Goal: Task Accomplishment & Management: Complete application form

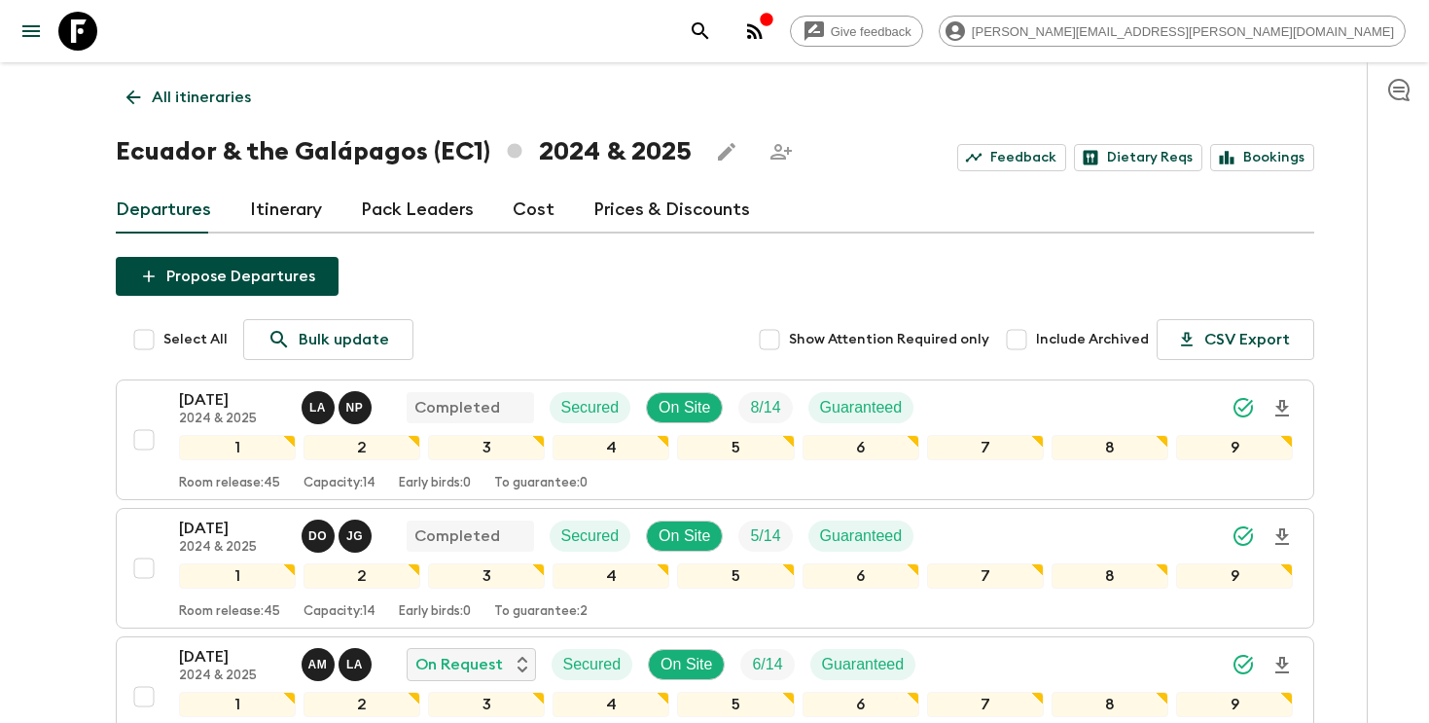
click at [712, 22] on icon "search adventures" at bounding box center [700, 30] width 23 height 23
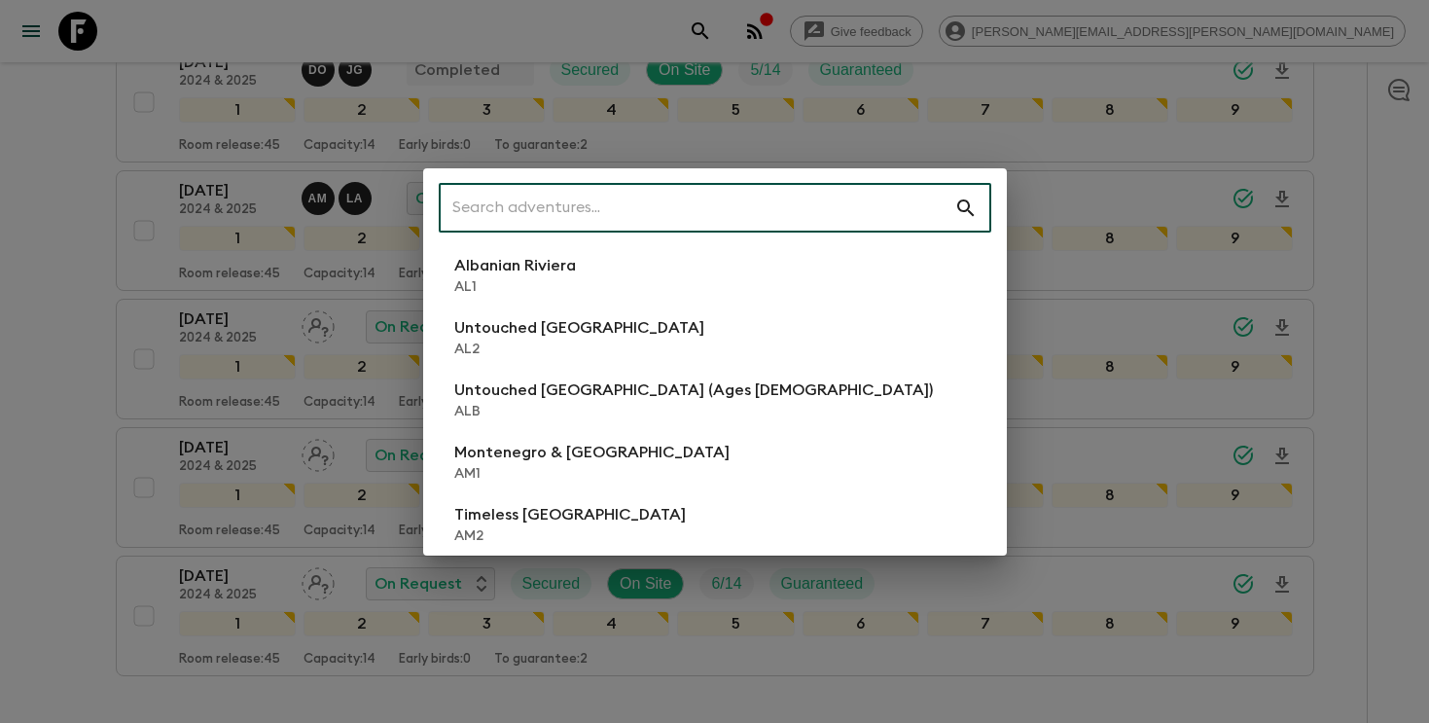
scroll to position [466, 0]
click at [774, 205] on input "text" at bounding box center [696, 208] width 515 height 54
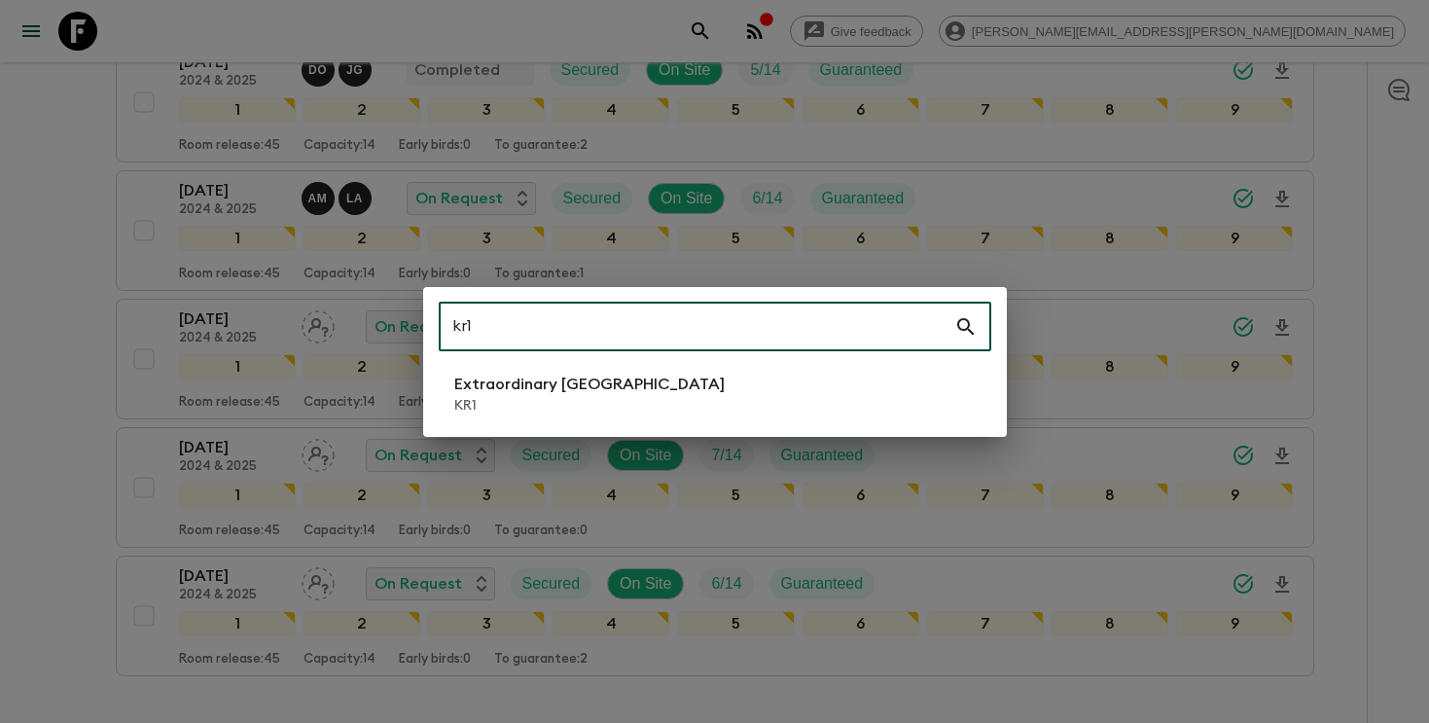
type input "kr1"
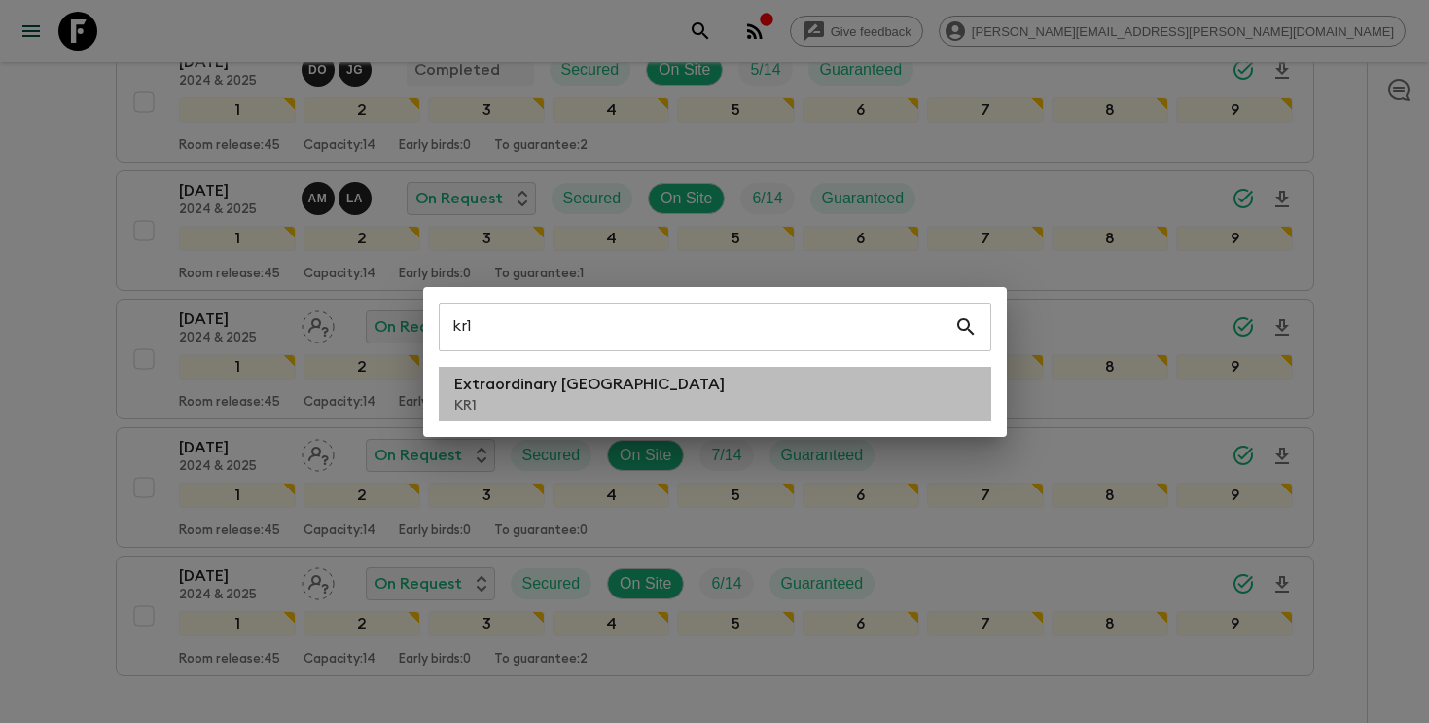
click at [547, 403] on p "KR1" at bounding box center [589, 405] width 270 height 19
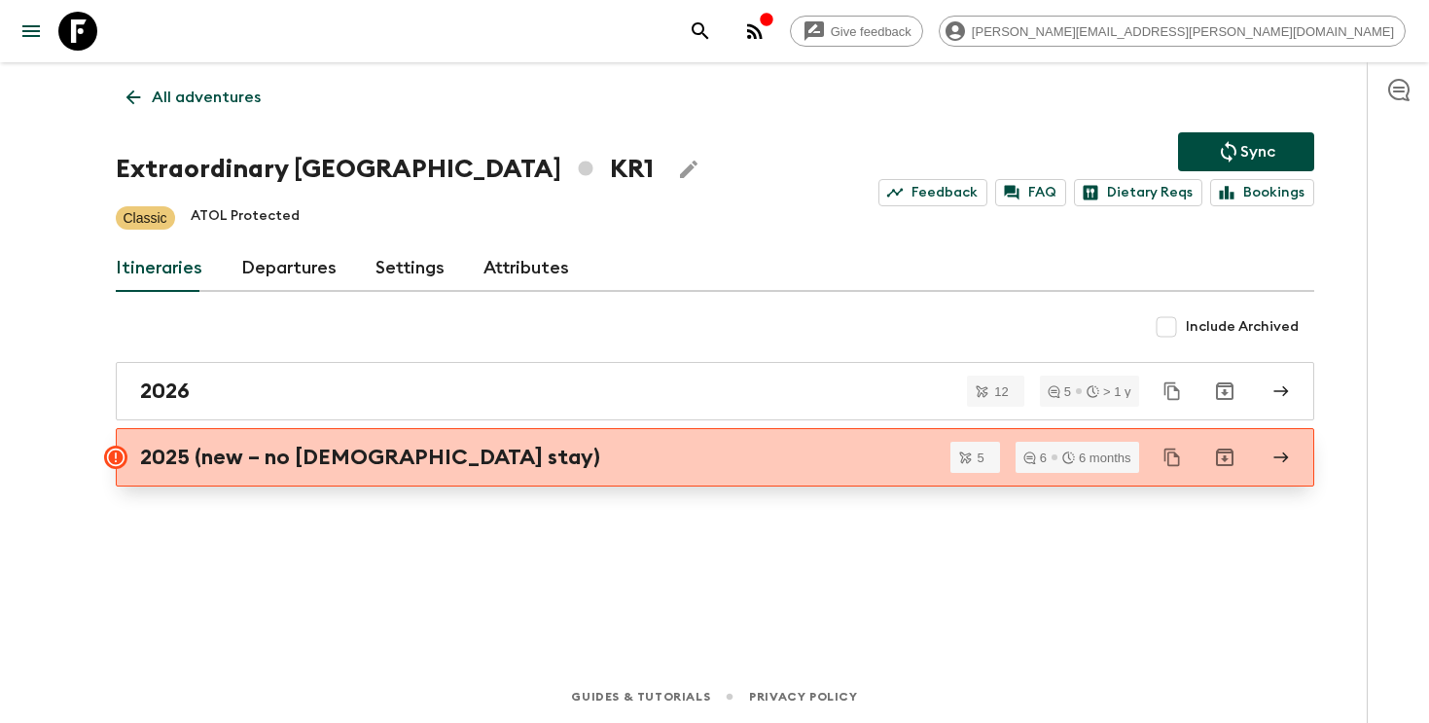
click at [519, 455] on div "2025 (new – no temple stay)" at bounding box center [696, 456] width 1113 height 25
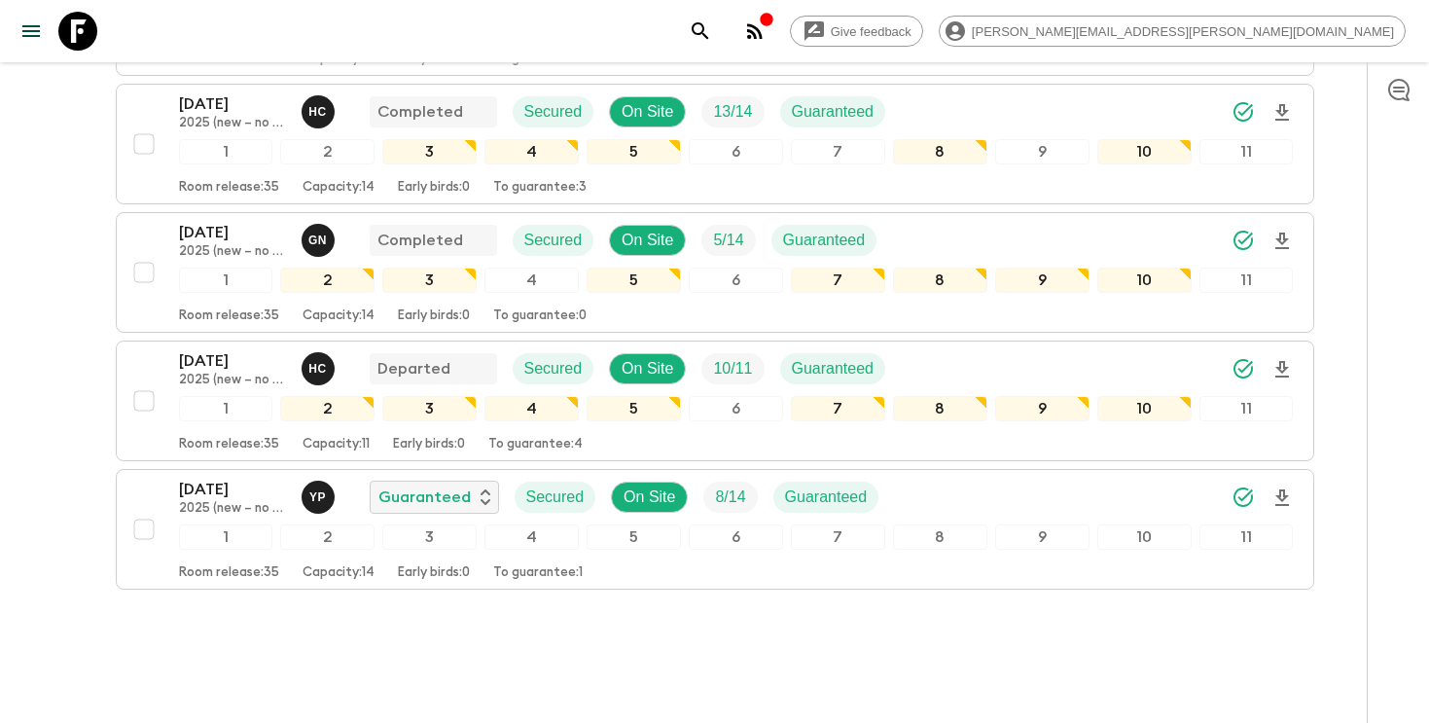
scroll to position [477, 0]
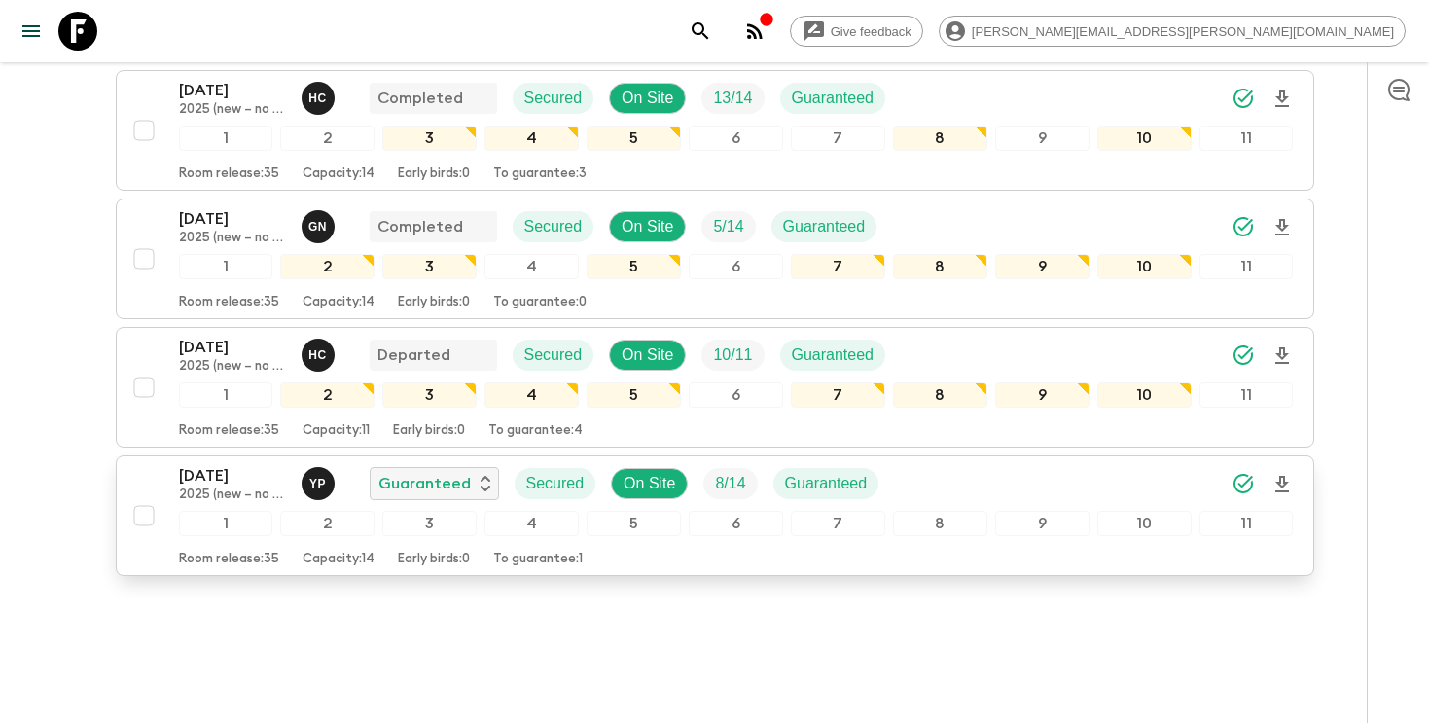
click at [1284, 488] on icon "Download Onboarding" at bounding box center [1281, 484] width 23 height 23
click at [712, 30] on icon "search adventures" at bounding box center [700, 30] width 23 height 23
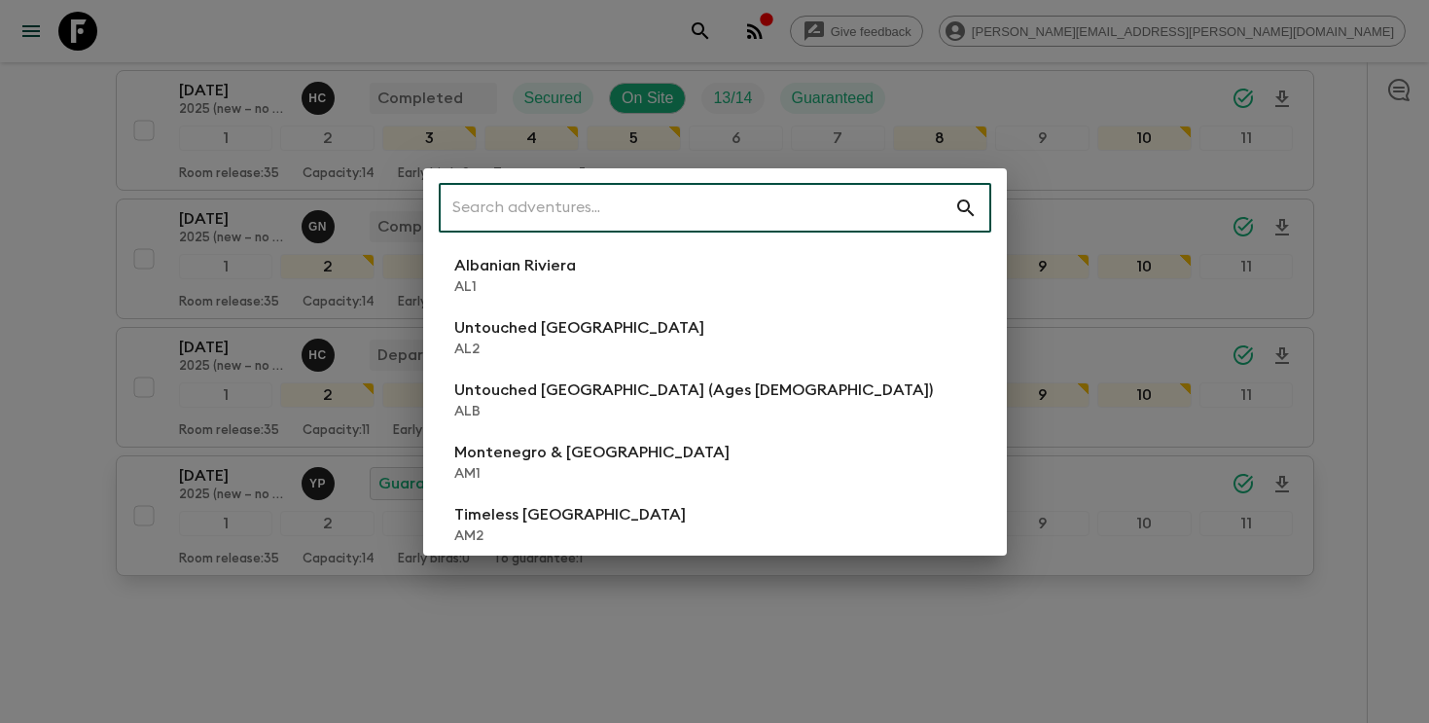
click at [681, 204] on input "text" at bounding box center [696, 208] width 515 height 54
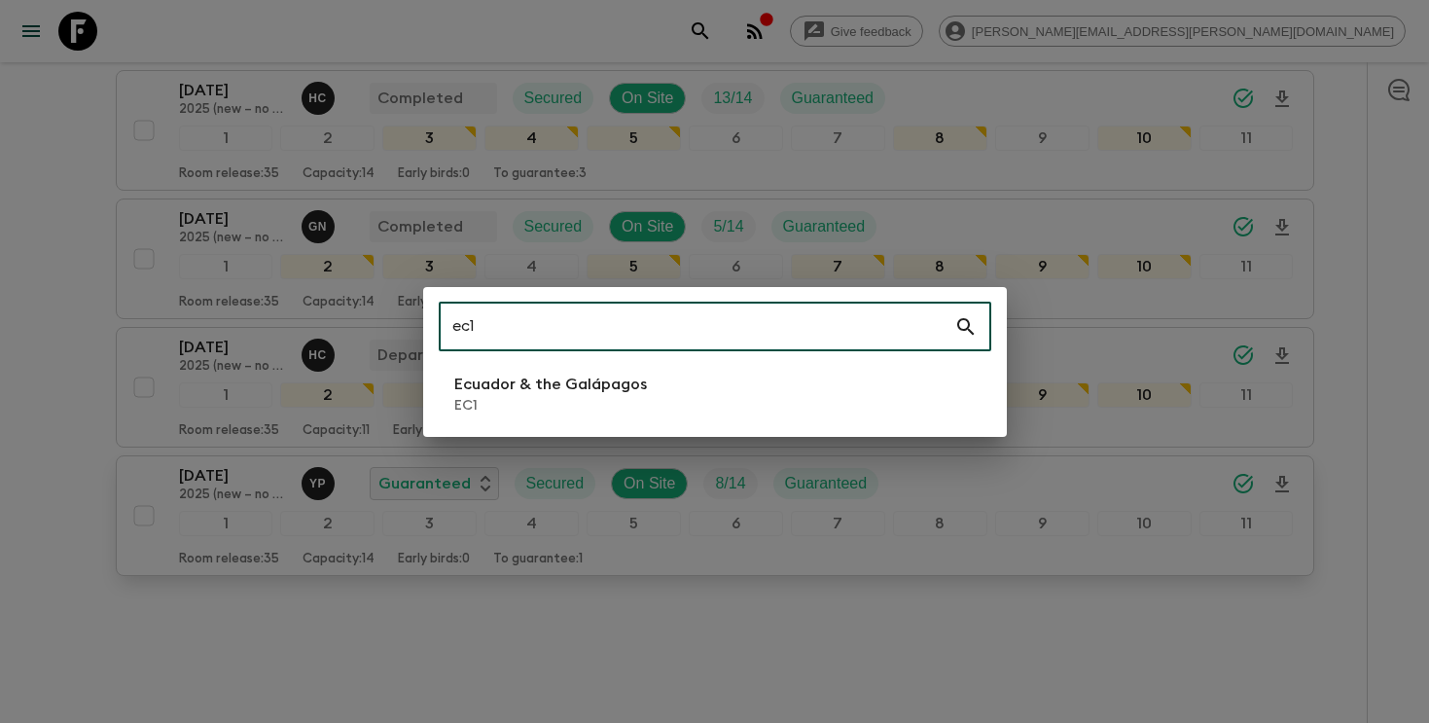
type input "ec1"
click at [586, 407] on p "EC1" at bounding box center [550, 405] width 193 height 19
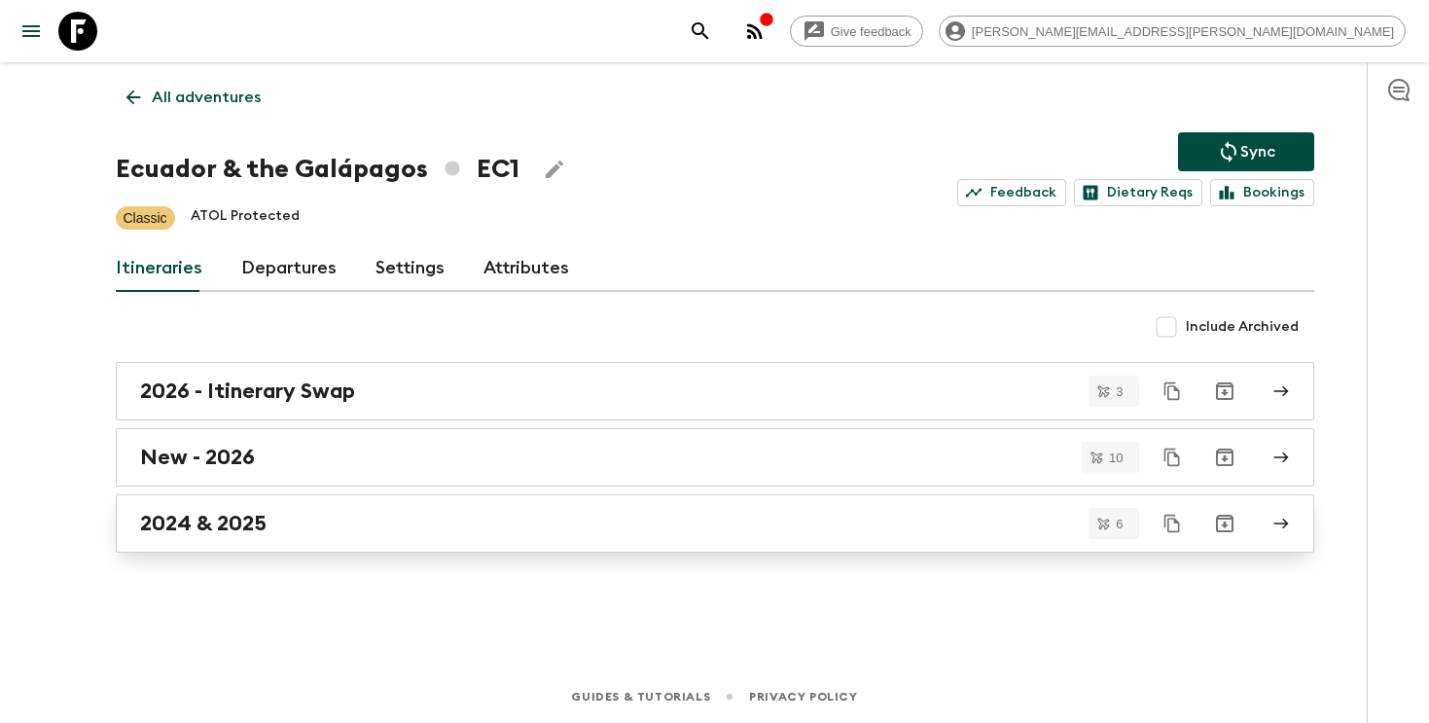
click at [491, 542] on link "2024 & 2025" at bounding box center [715, 523] width 1198 height 58
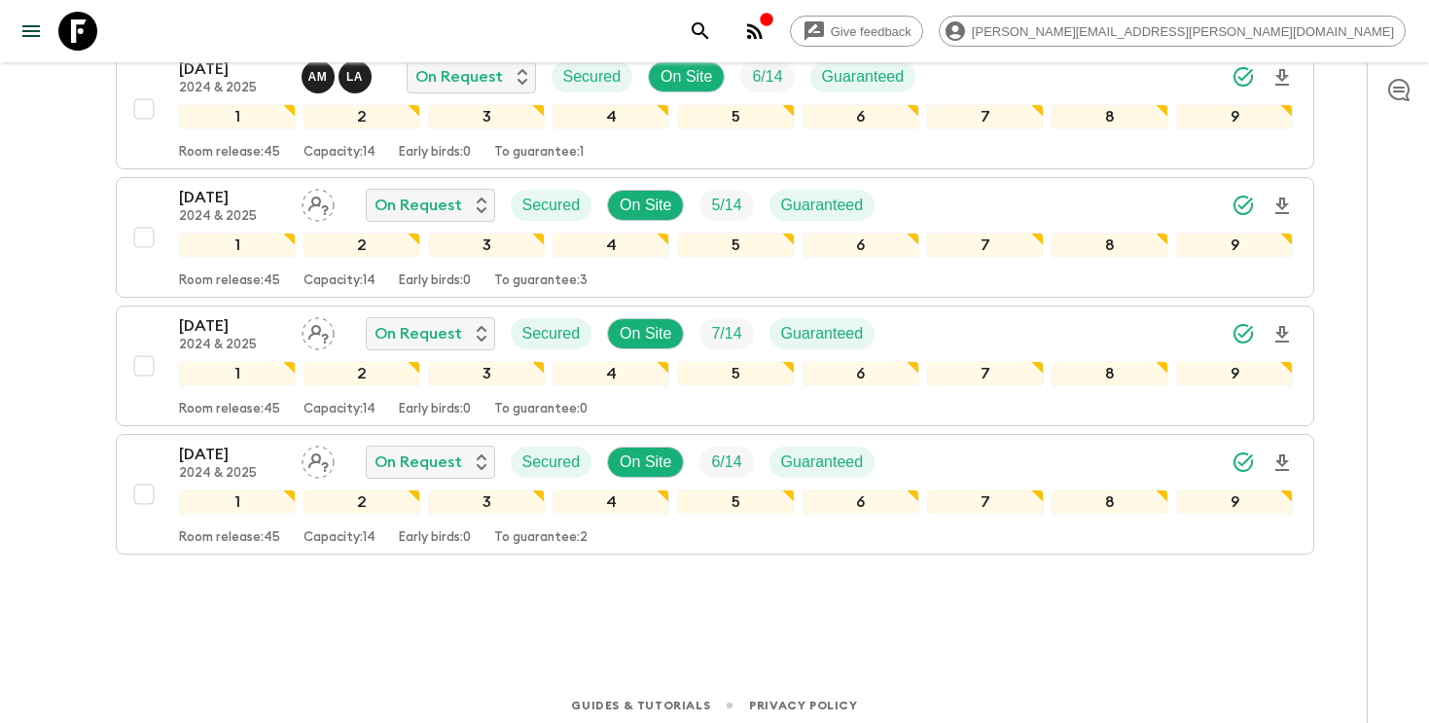
scroll to position [596, 0]
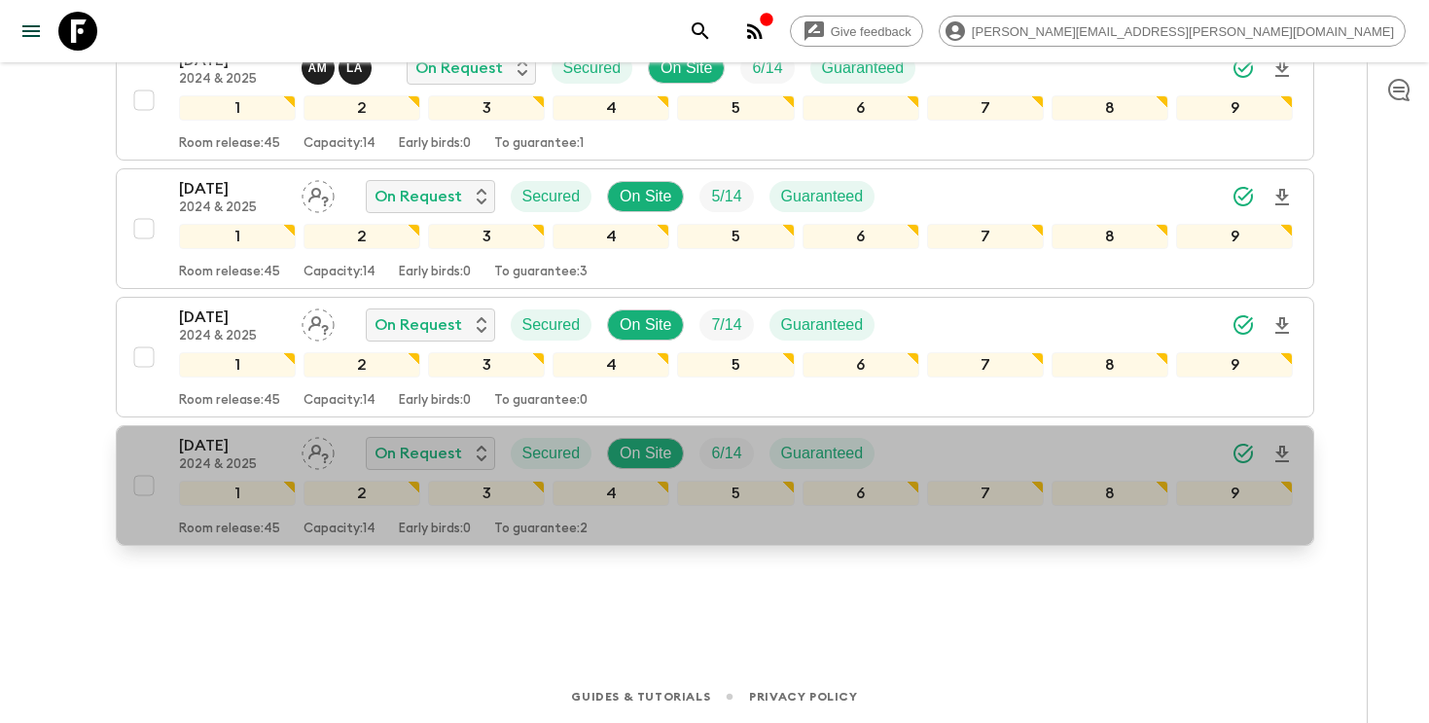
click at [967, 455] on div "22 Dec 2025 2024 & 2025 On Request Secured On Site 6 / 14 Guaranteed" at bounding box center [736, 453] width 1114 height 39
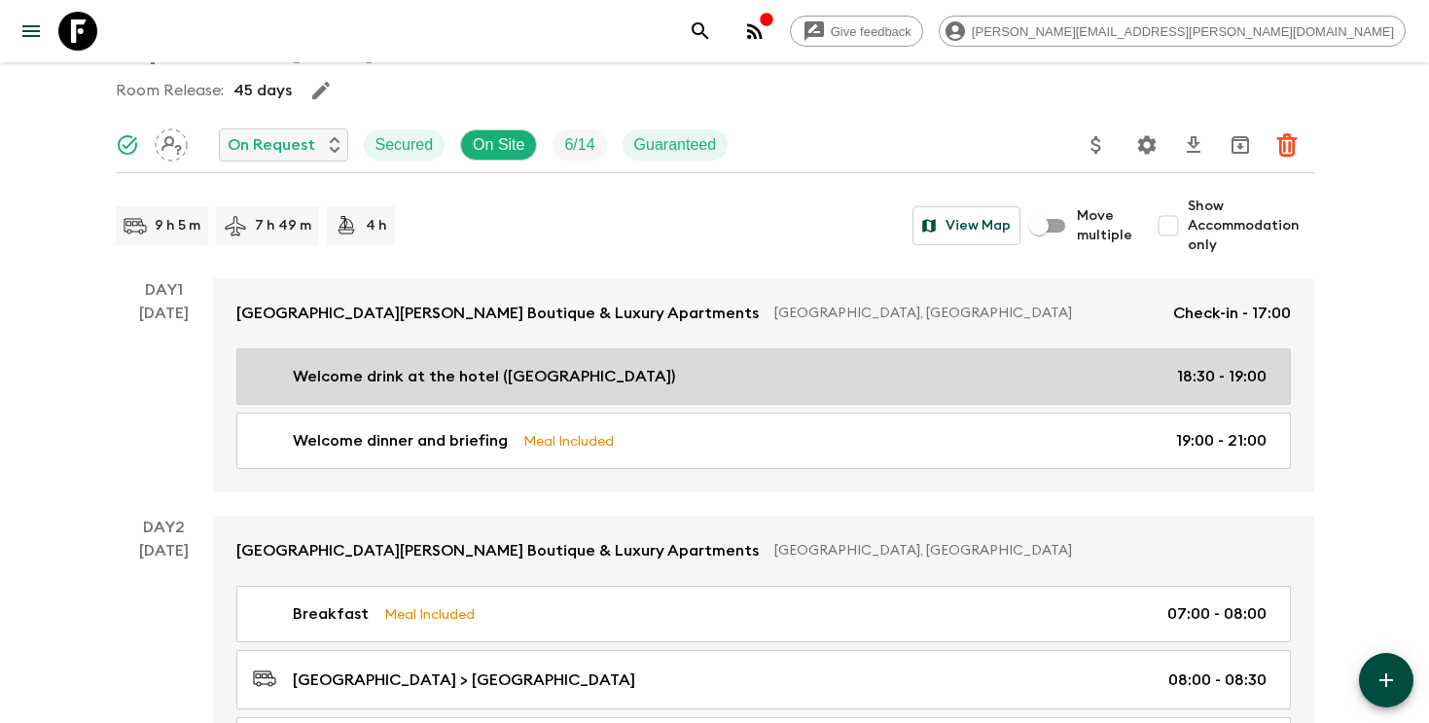
scroll to position [135, 0]
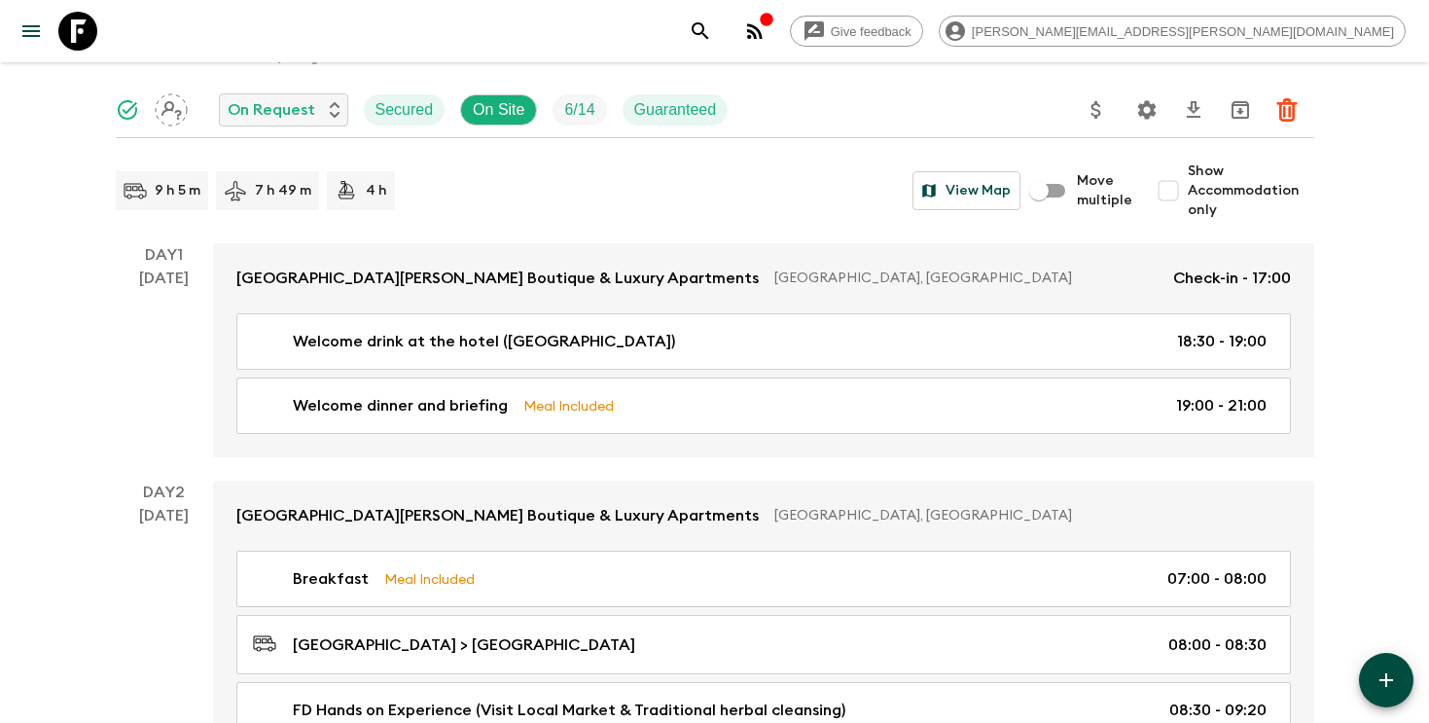
click at [1185, 192] on input "Show Accommodation only" at bounding box center [1168, 190] width 39 height 39
checkbox input "true"
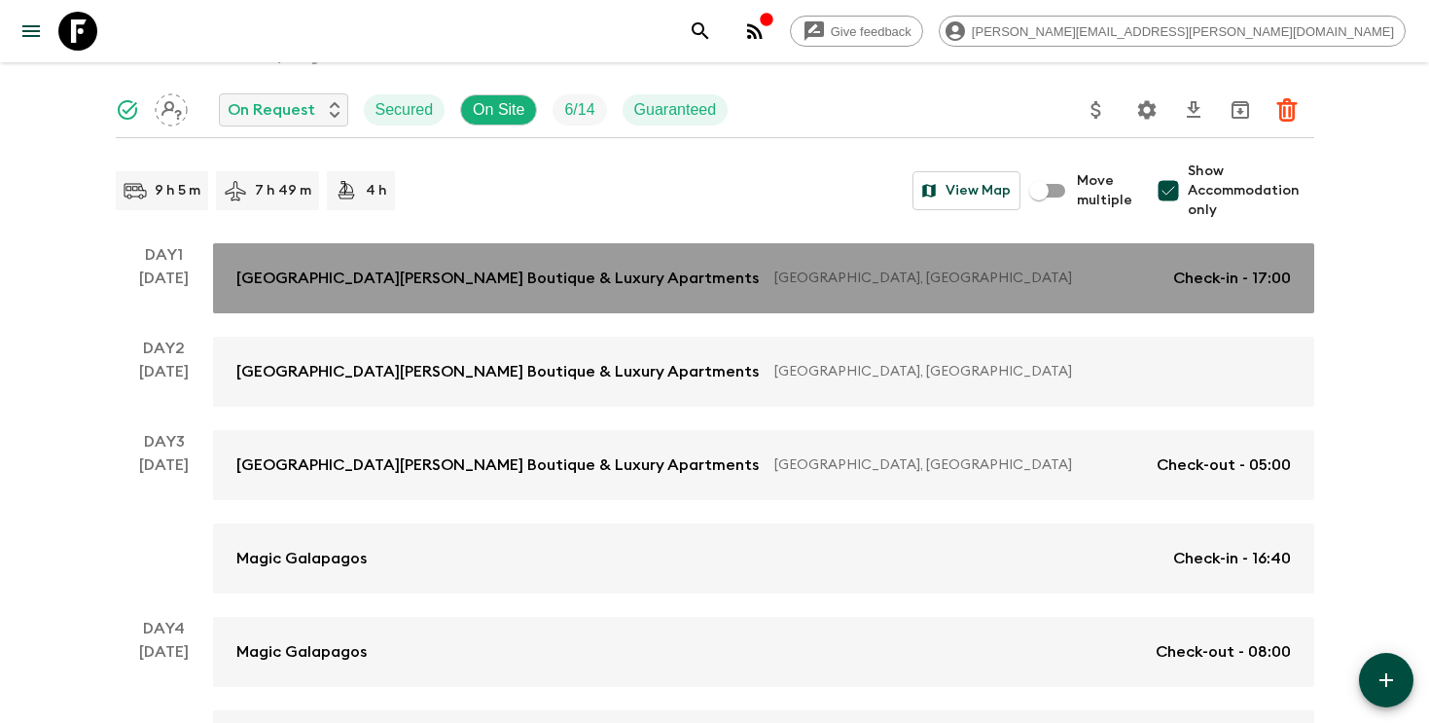
click at [1041, 284] on p "Quito, Ecuador" at bounding box center [965, 277] width 383 height 19
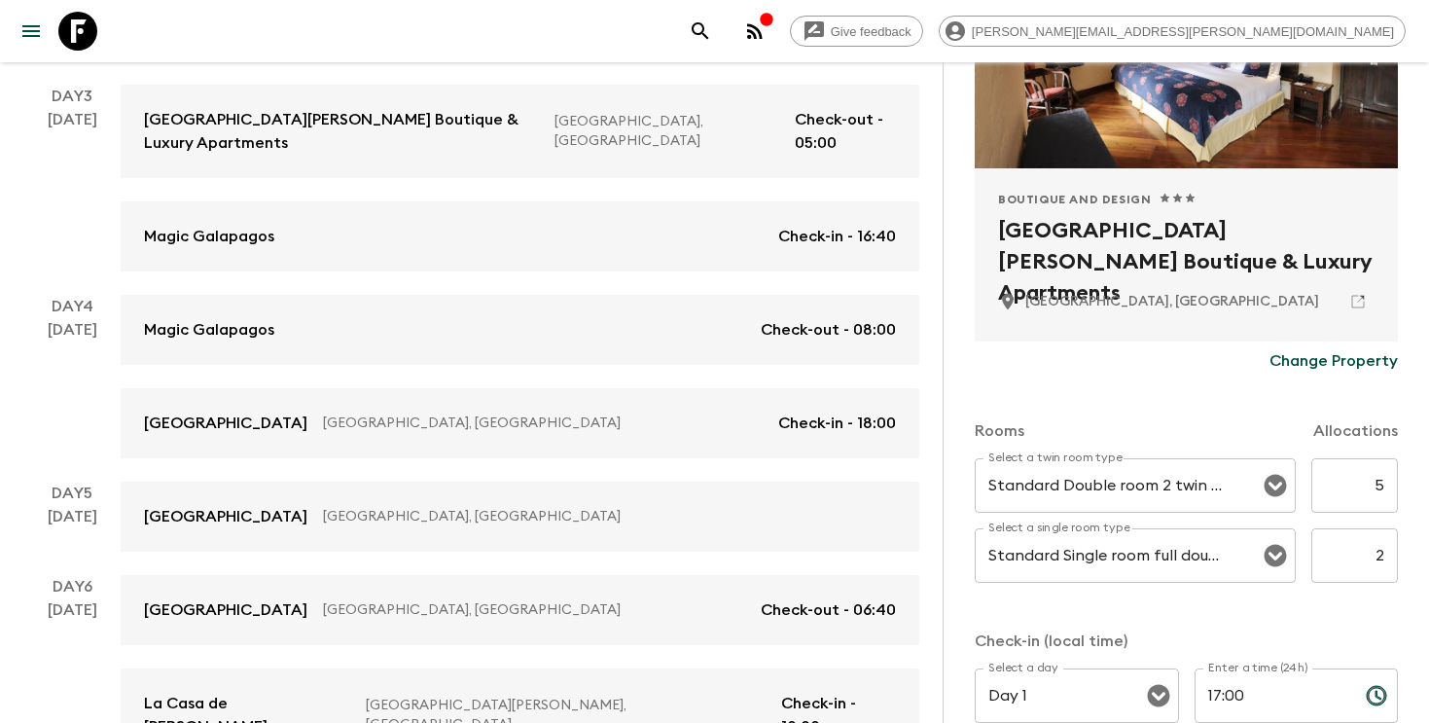
scroll to position [528, 0]
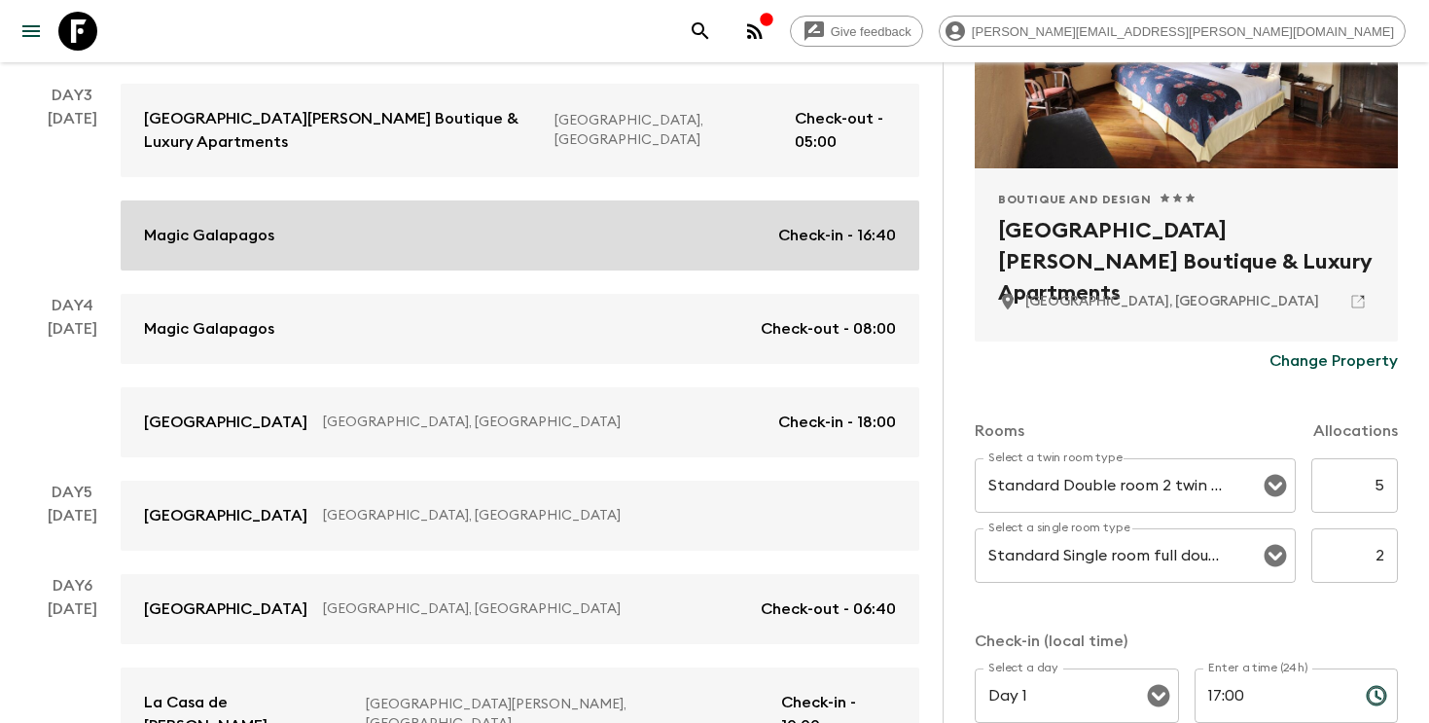
click at [668, 200] on link "Magic Galapagos Check-in - 16:40" at bounding box center [520, 235] width 798 height 70
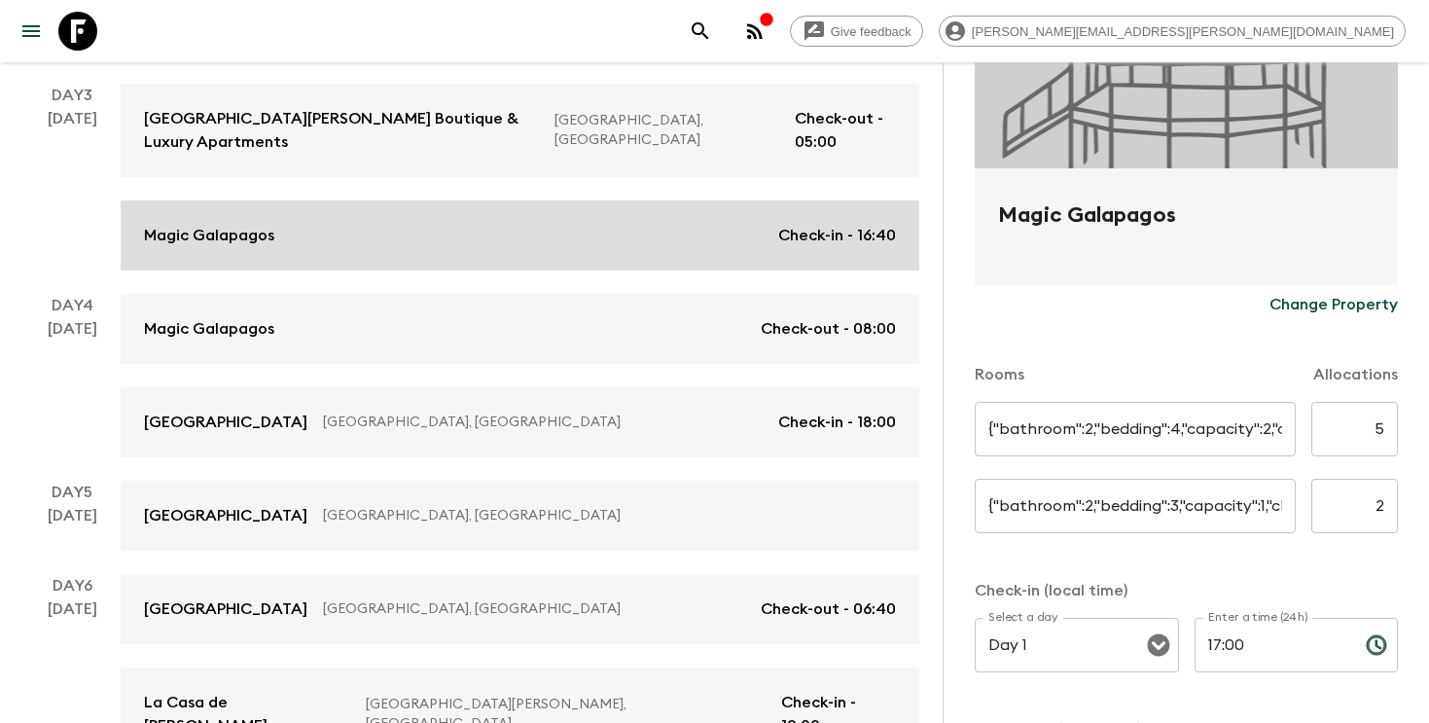
type input "Twin Tree Houses"
type input "6"
type input "Single Tree House"
type input "4"
type input "Day 3"
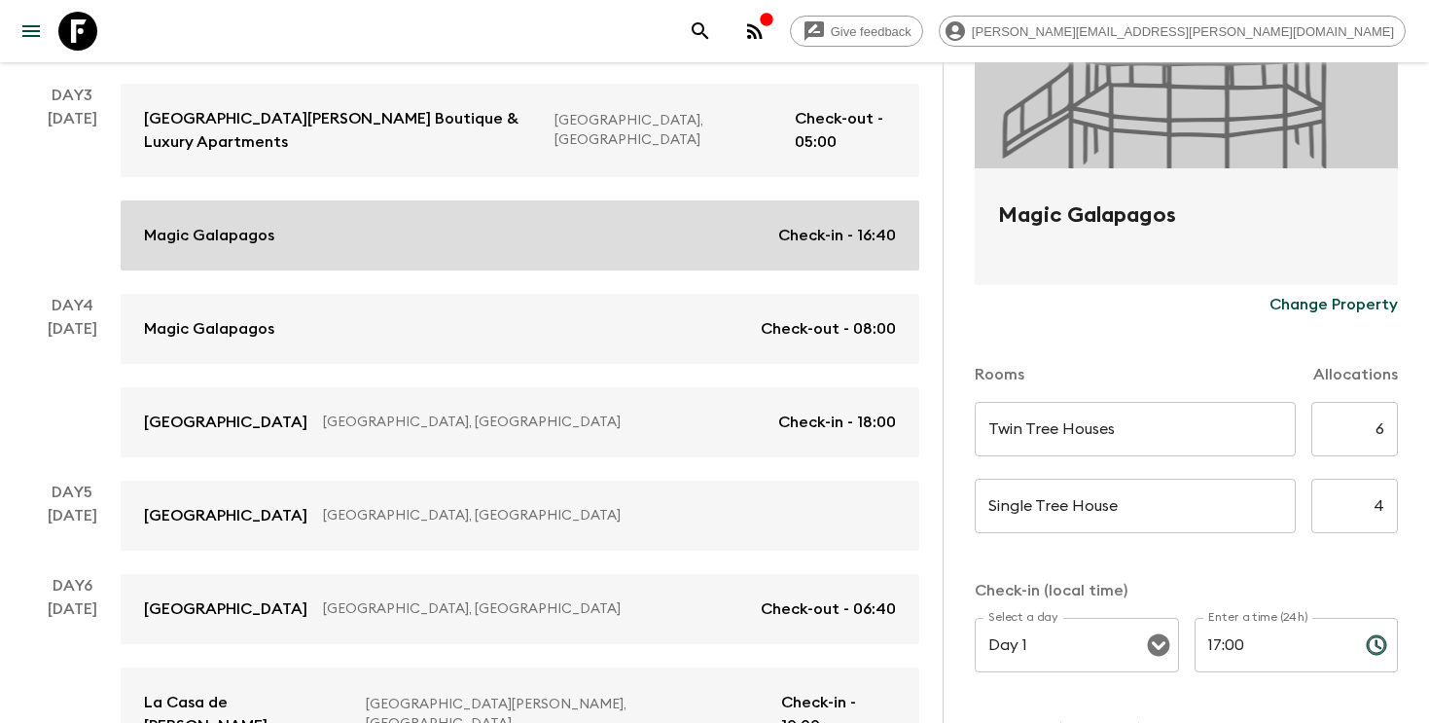
type input "16:40"
type input "Day 4"
type input "08:00"
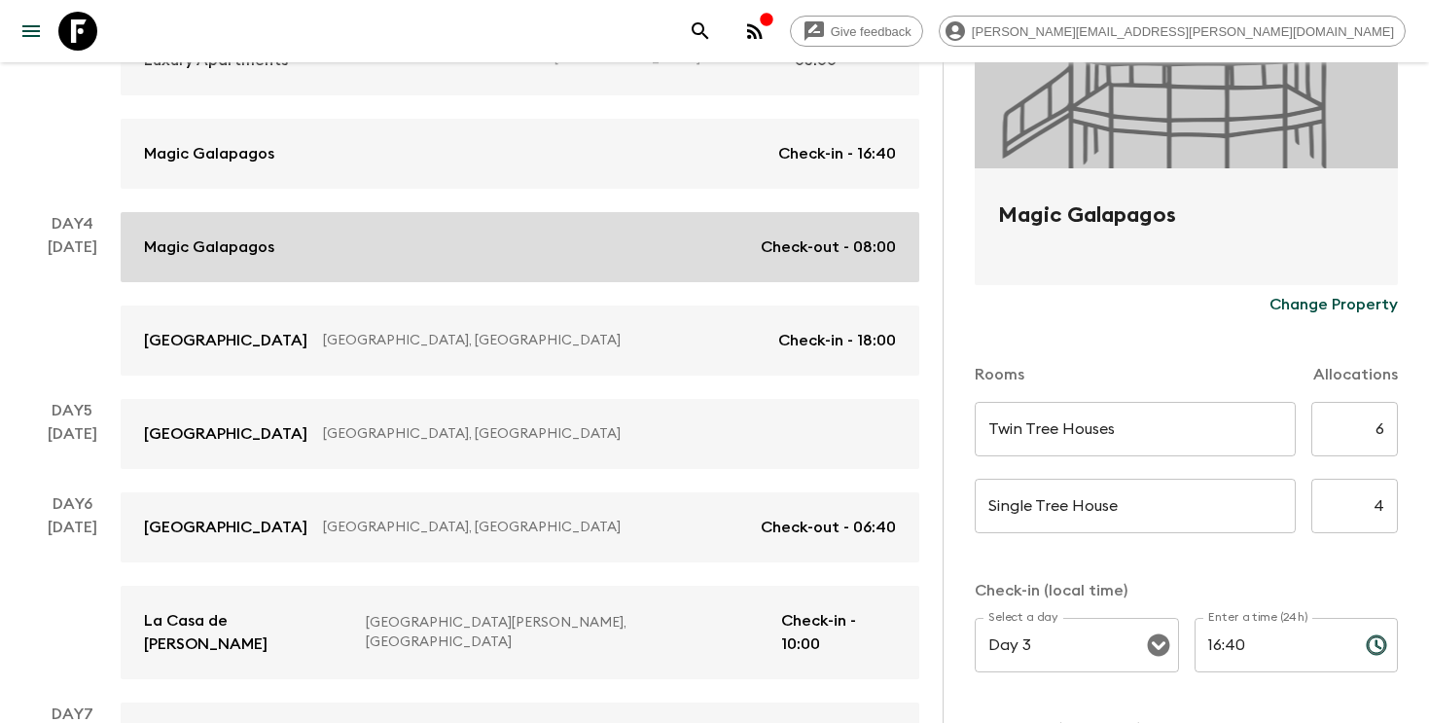
scroll to position [611, 0]
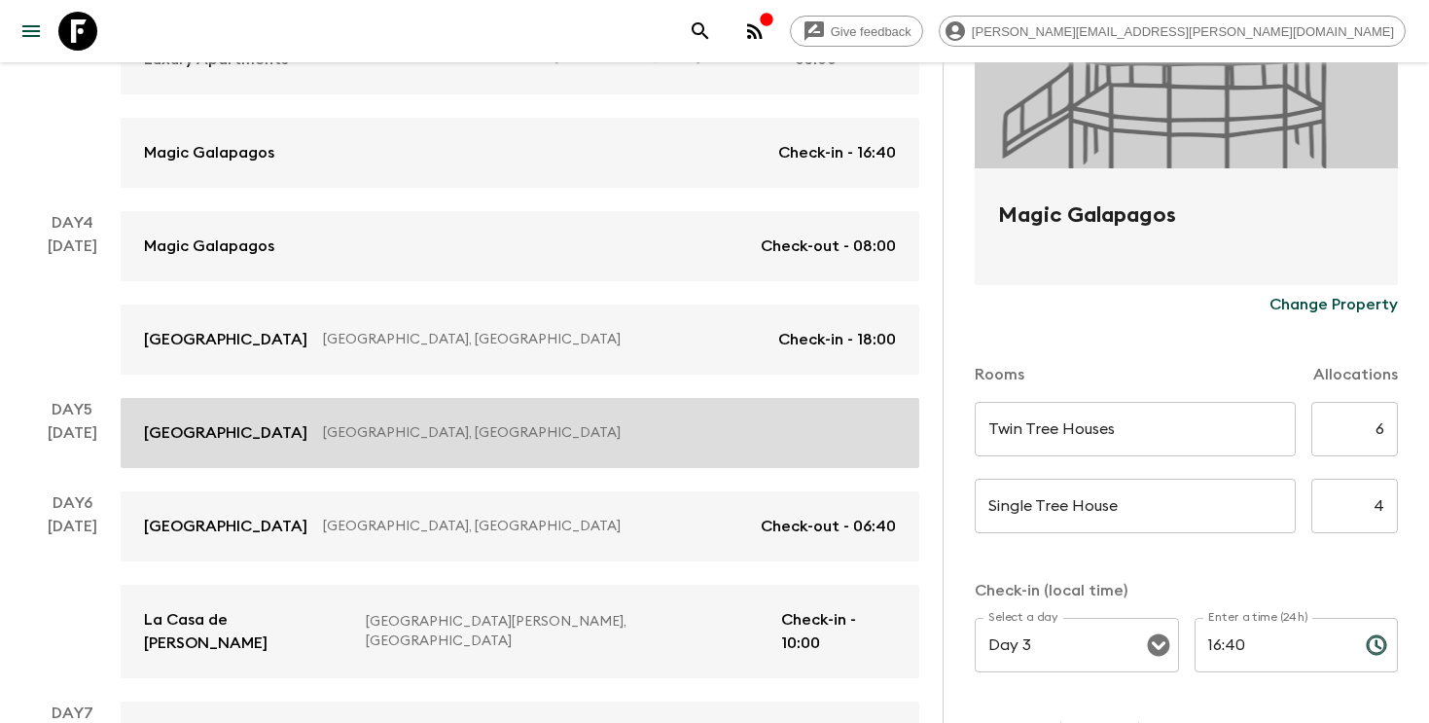
click at [610, 423] on p "Puerto Ayora, Ecuador" at bounding box center [601, 432] width 557 height 19
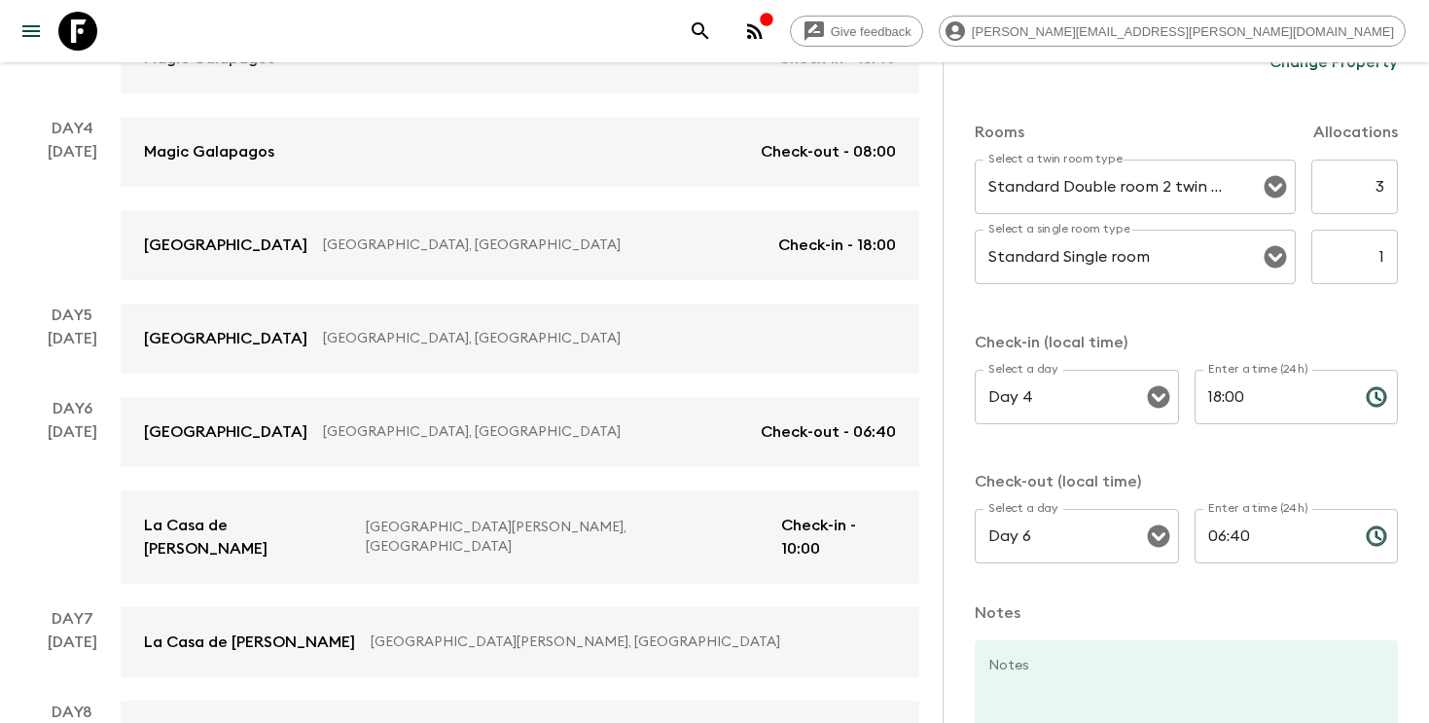
scroll to position [623, 0]
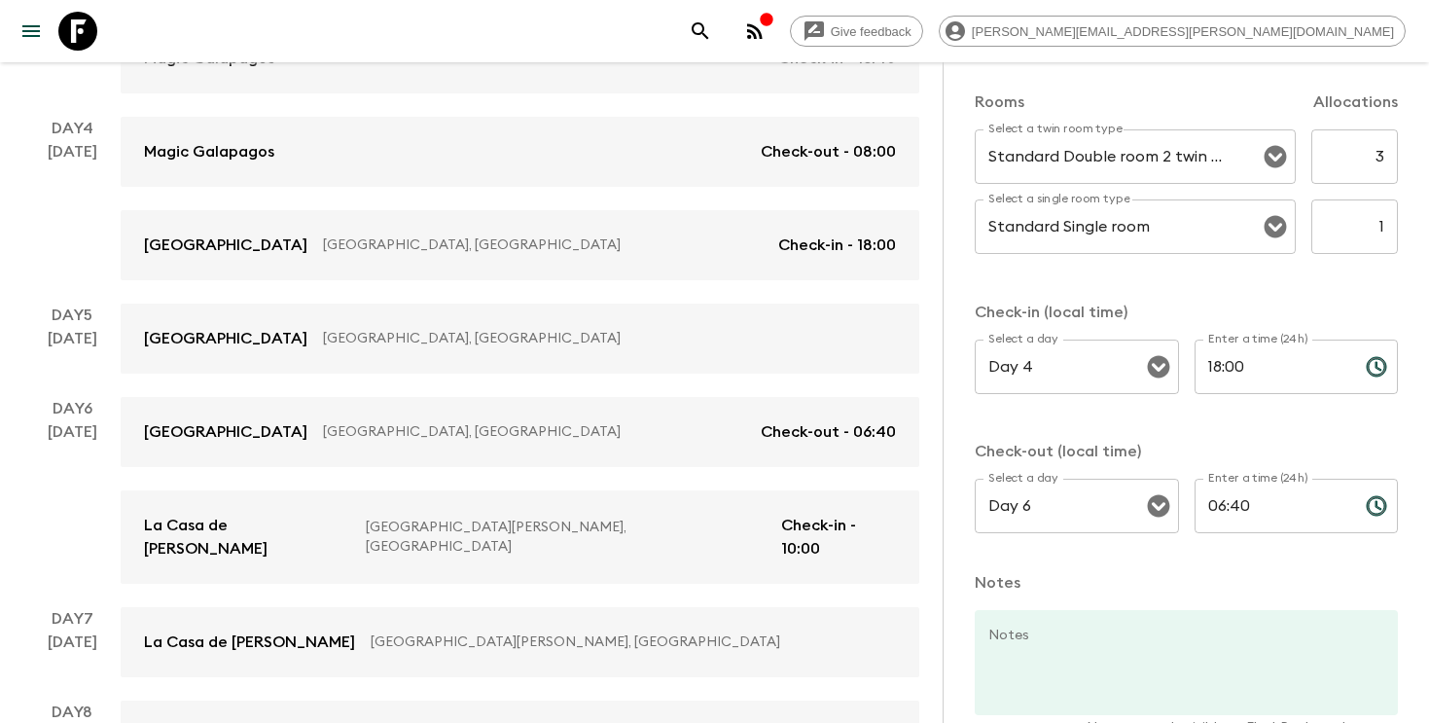
click at [1034, 286] on div "Rooms Allocations Select a twin room type Standard Double room 2 twin beds Sele…" at bounding box center [1185, 304] width 423 height 504
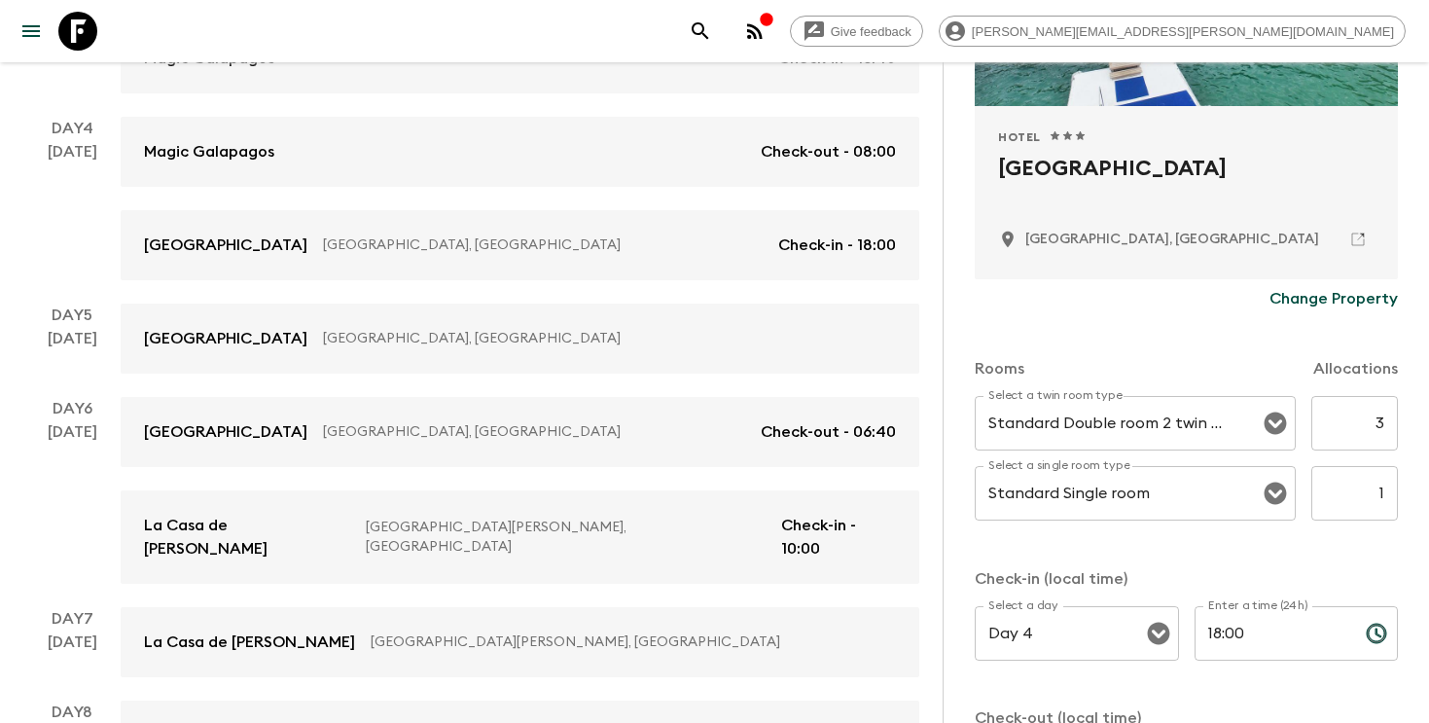
scroll to position [364, 0]
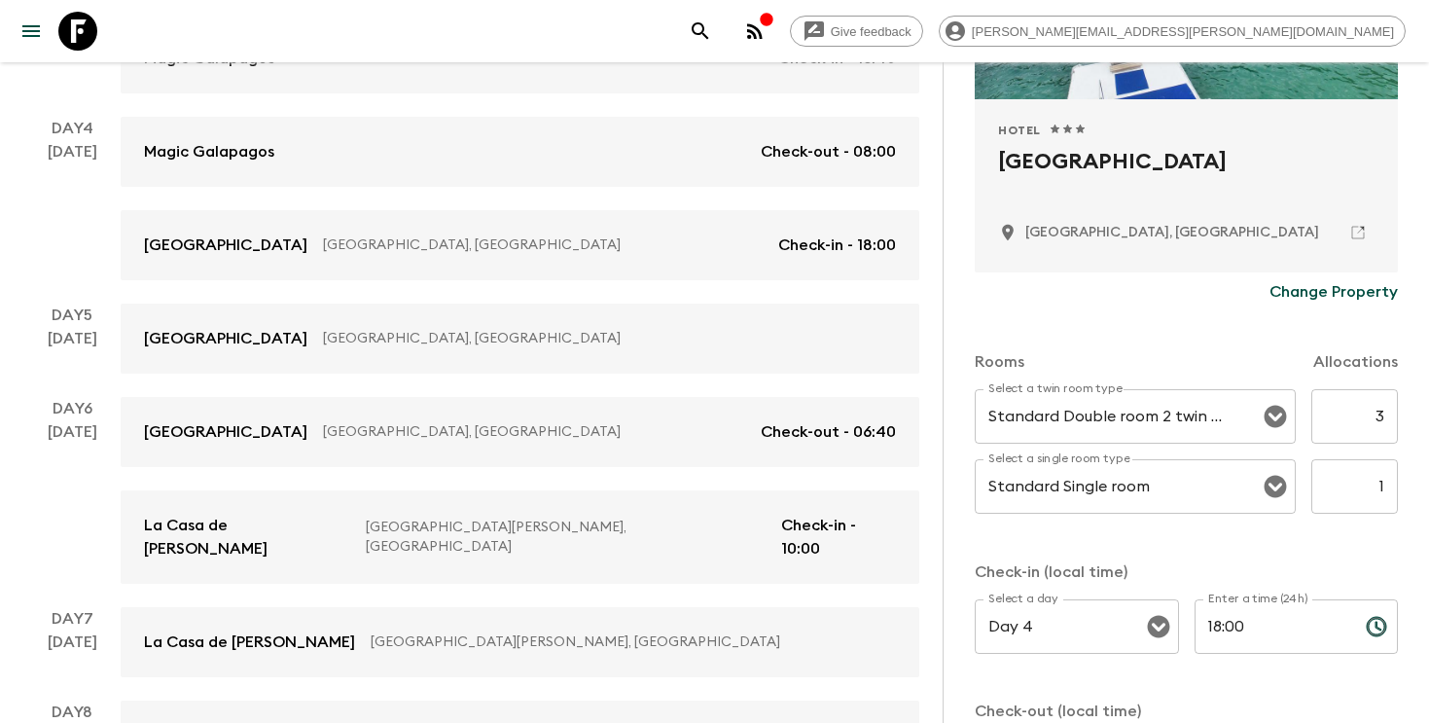
click at [1045, 165] on h2 "Angermeyer Waterfront Inn" at bounding box center [1186, 177] width 376 height 62
copy div "Angermeyer Waterfront Inn"
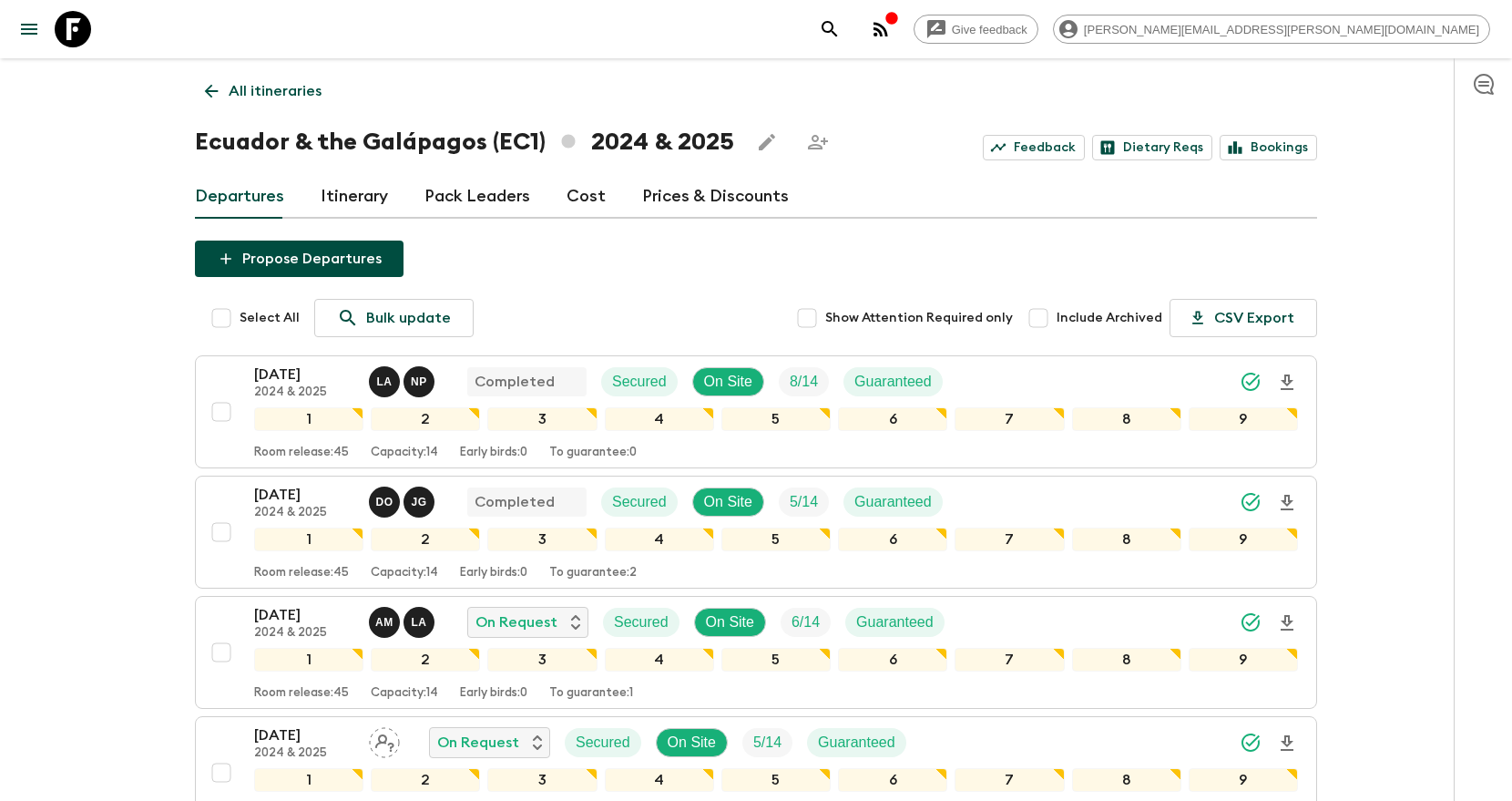
click at [841, 33] on icon "search adventures" at bounding box center [829, 28] width 22 height 22
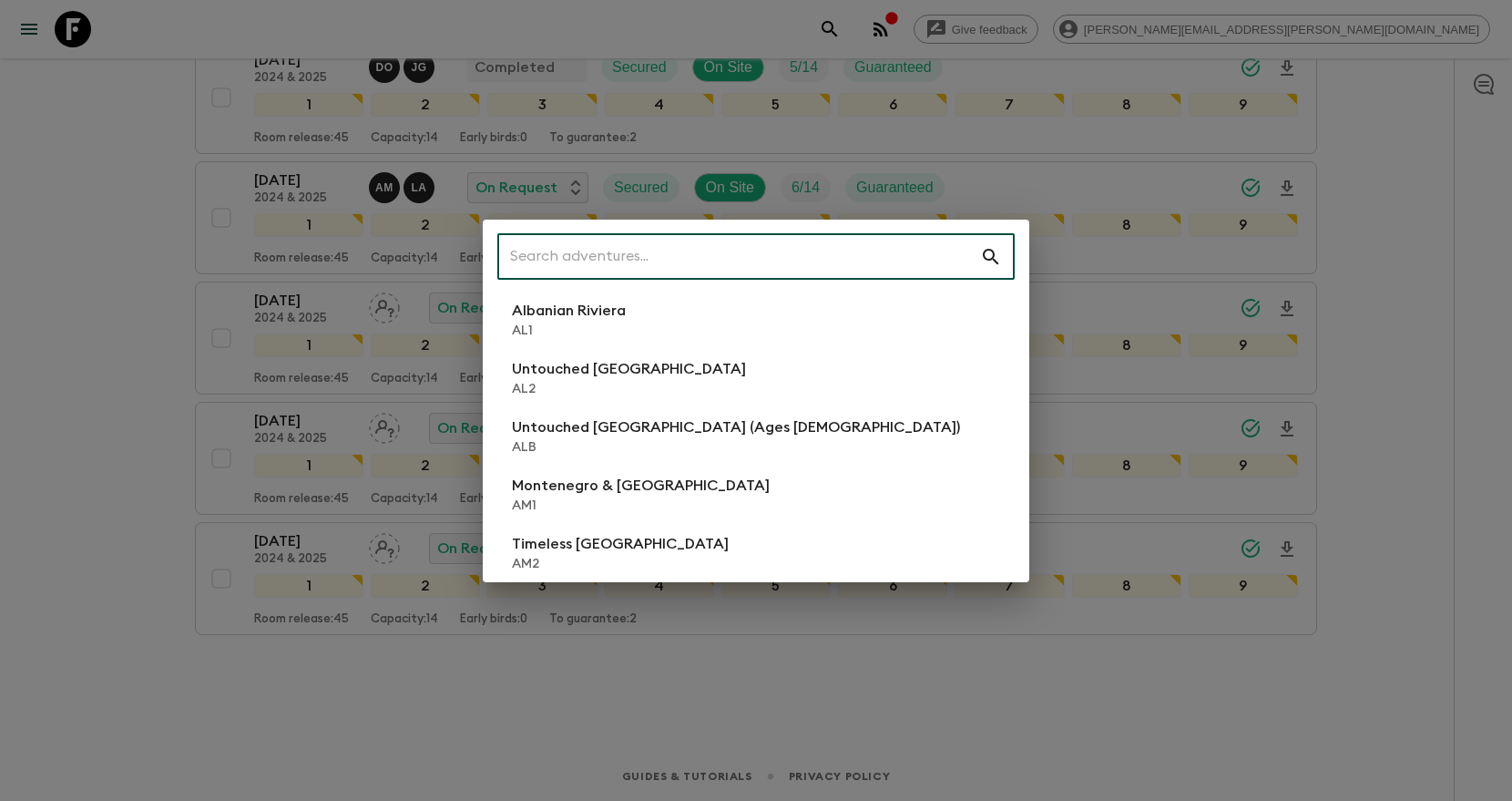
scroll to position [435, 0]
click at [839, 253] on input "text" at bounding box center [738, 257] width 482 height 51
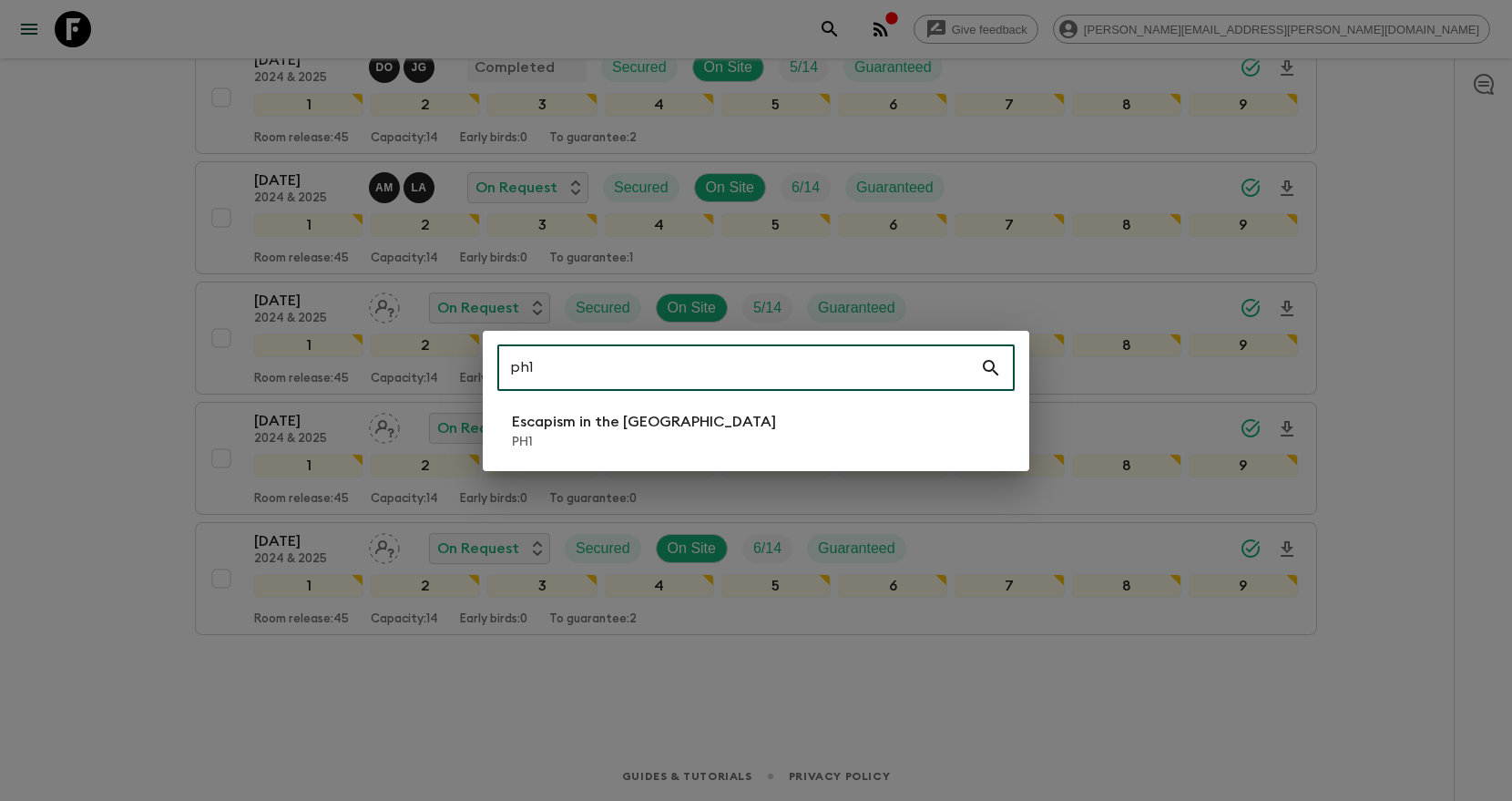
type input "ph1"
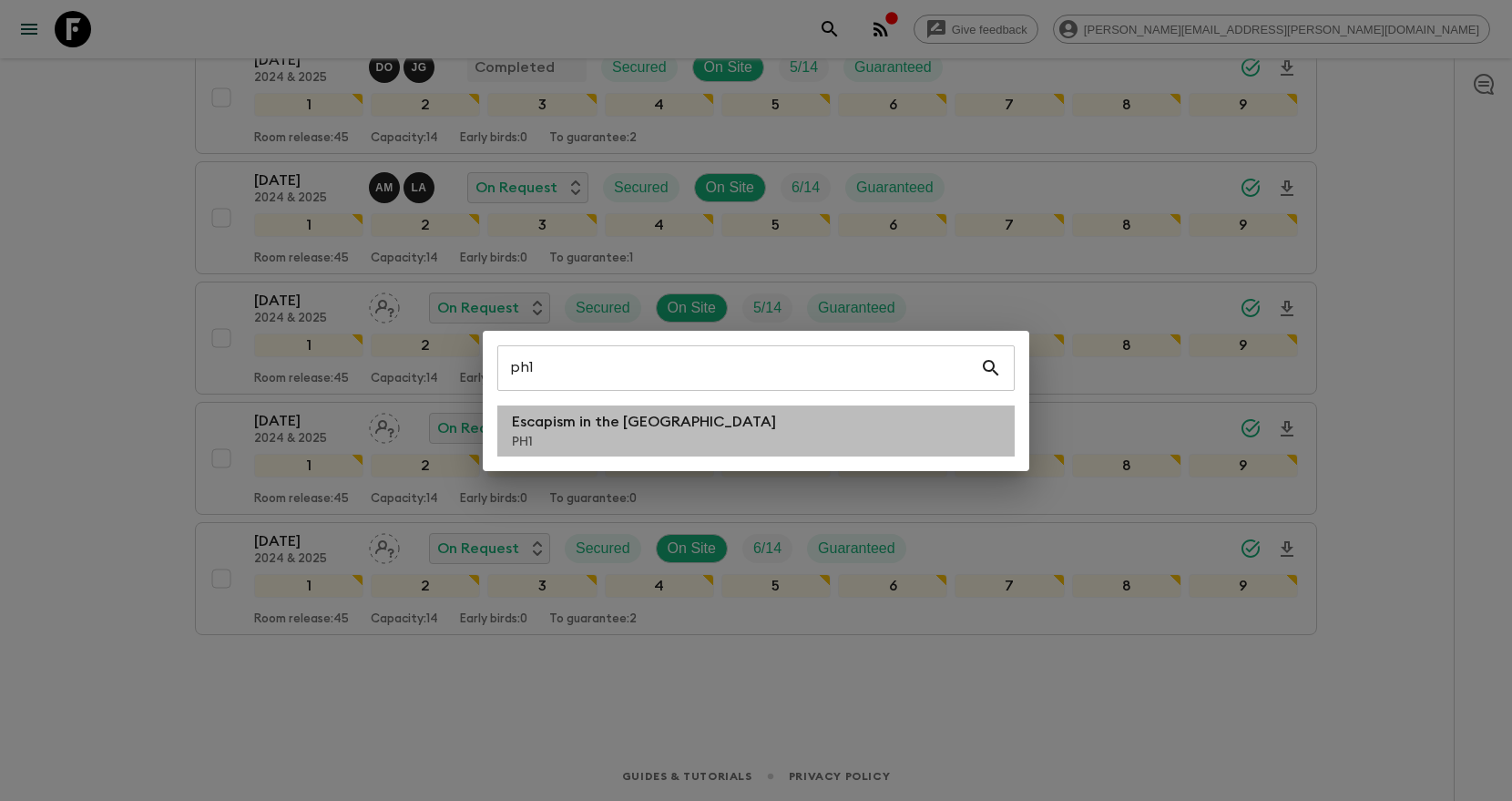
click at [655, 435] on p "PH1" at bounding box center [645, 441] width 264 height 18
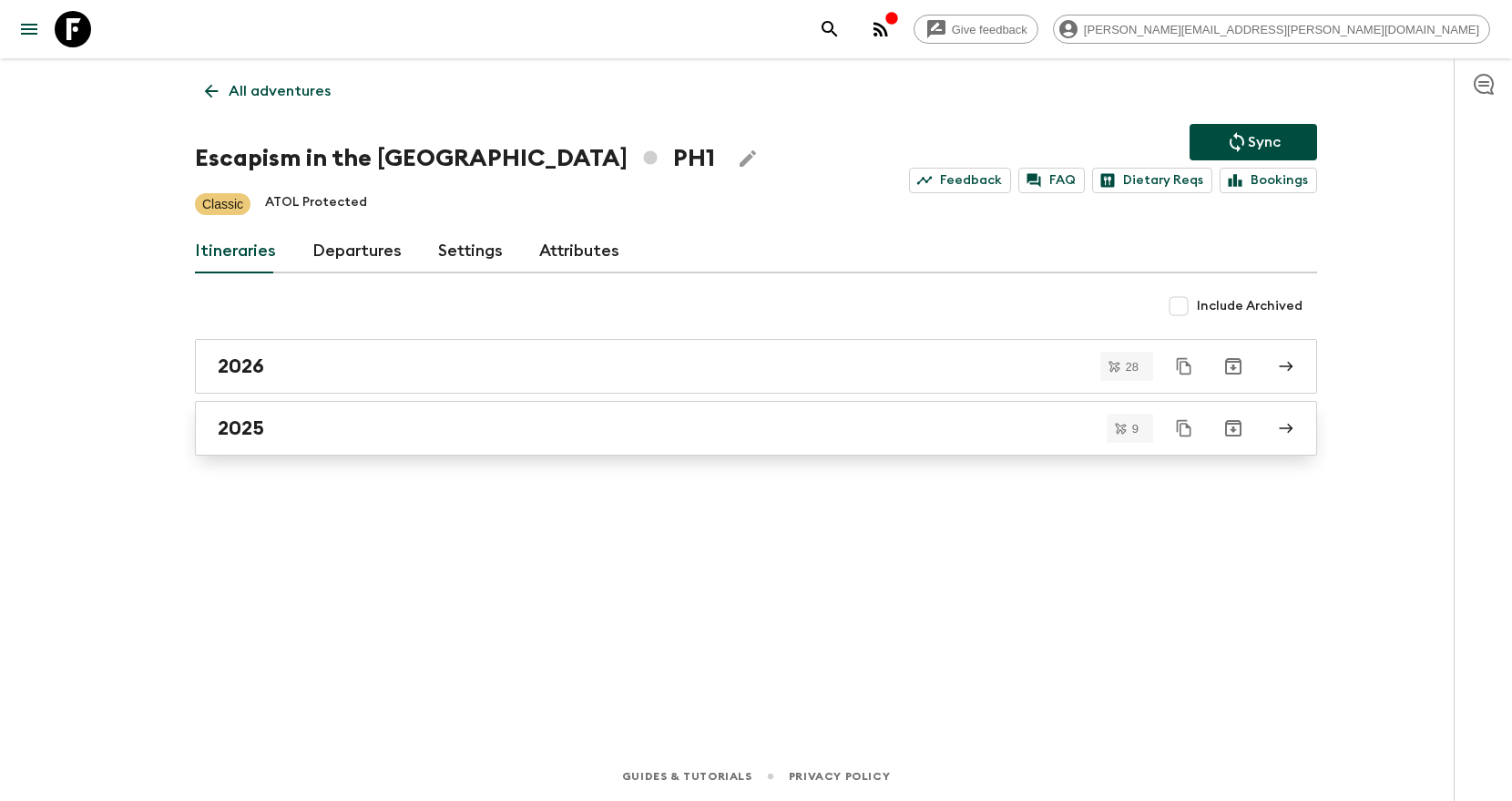
click at [600, 420] on div "2025" at bounding box center [738, 427] width 1043 height 23
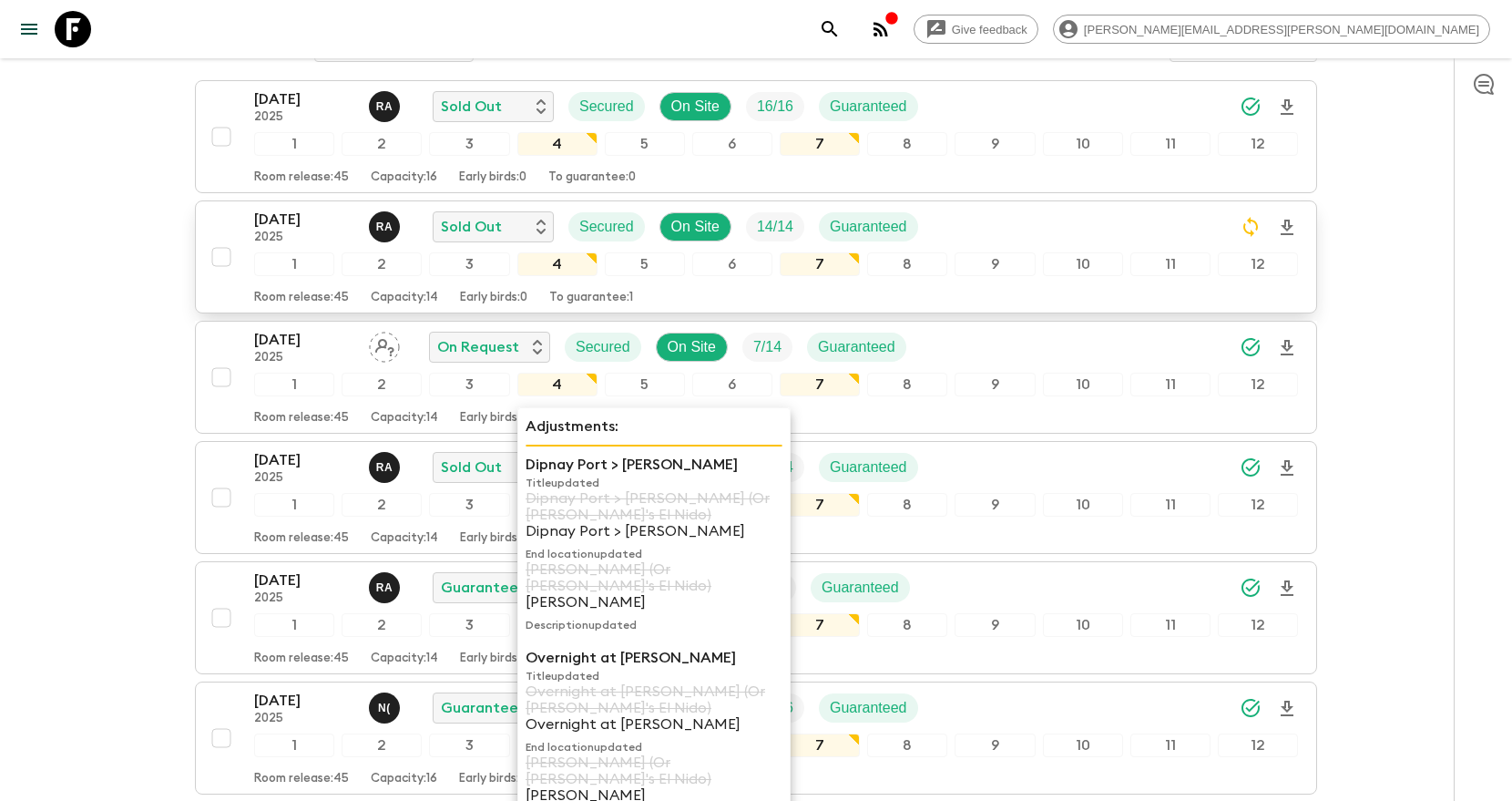
scroll to position [297, 0]
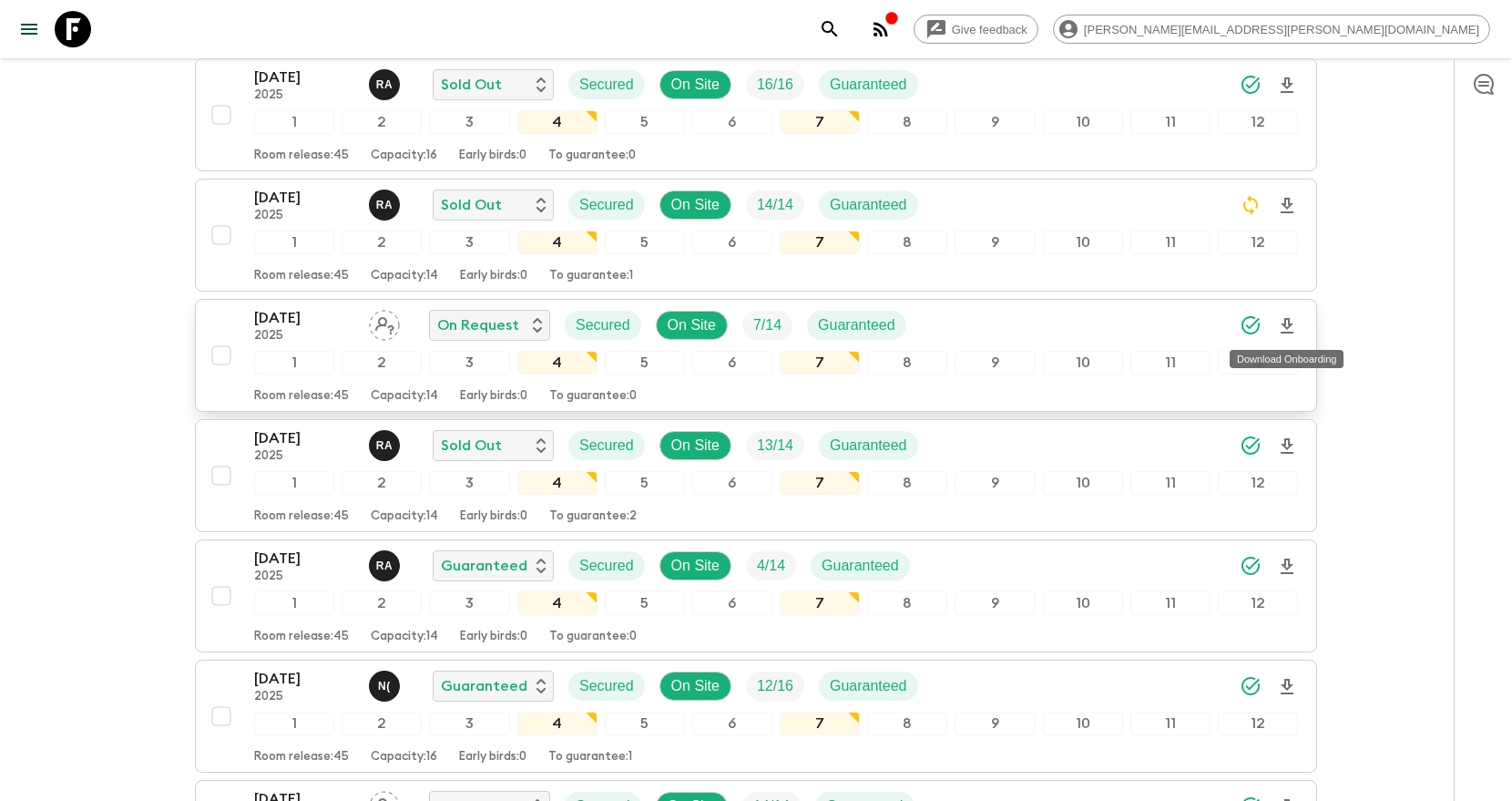
click at [1289, 327] on icon "Download Onboarding" at bounding box center [1287, 325] width 13 height 16
